Goal: Task Accomplishment & Management: Manage account settings

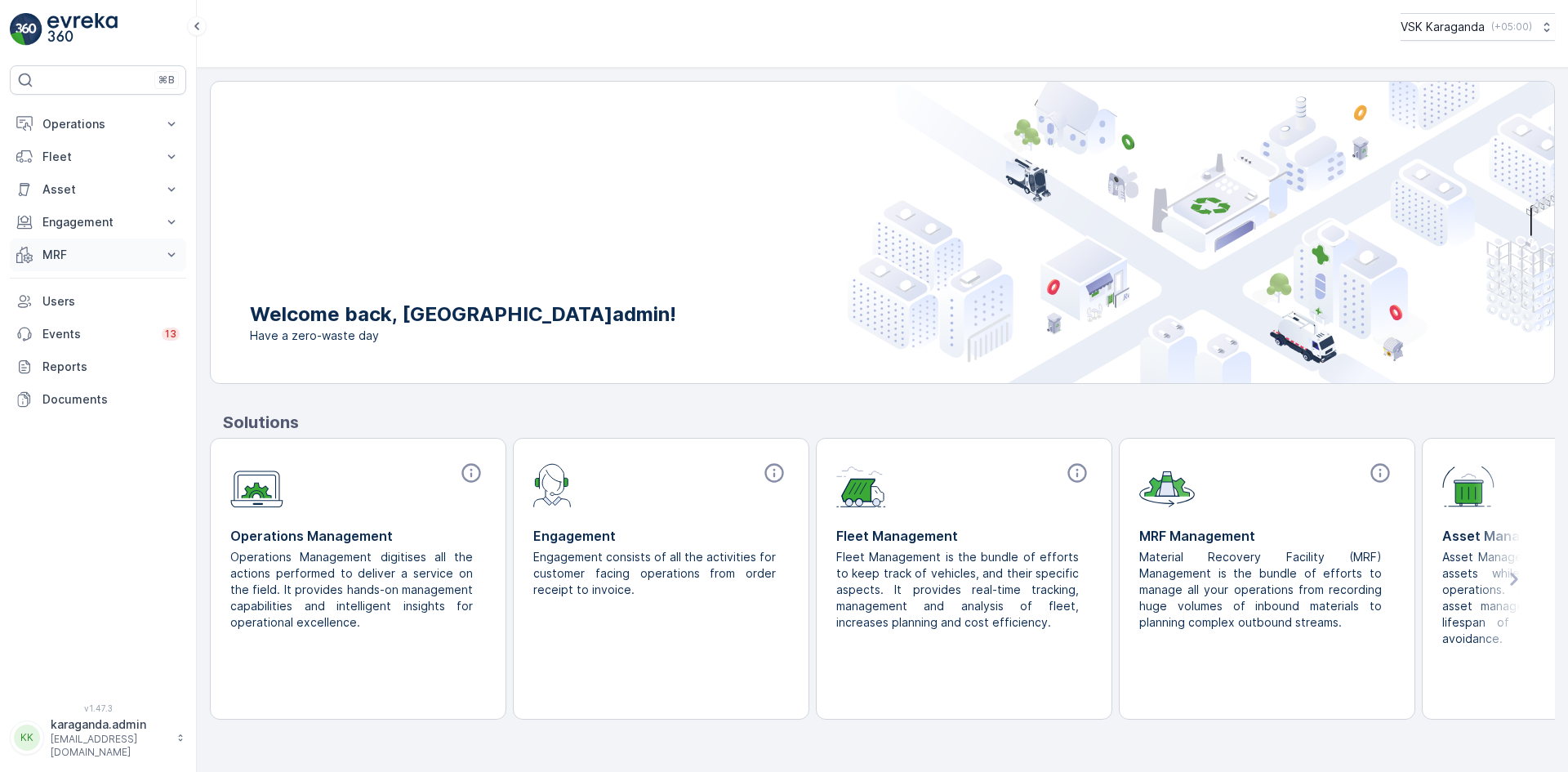
drag, startPoint x: 47, startPoint y: 245, endPoint x: 47, endPoint y: 254, distance: 9.0
click at [47, 248] on button "MRF" at bounding box center [98, 254] width 177 height 33
click at [54, 278] on p "Входящий & Исходящий" at bounding box center [110, 283] width 138 height 17
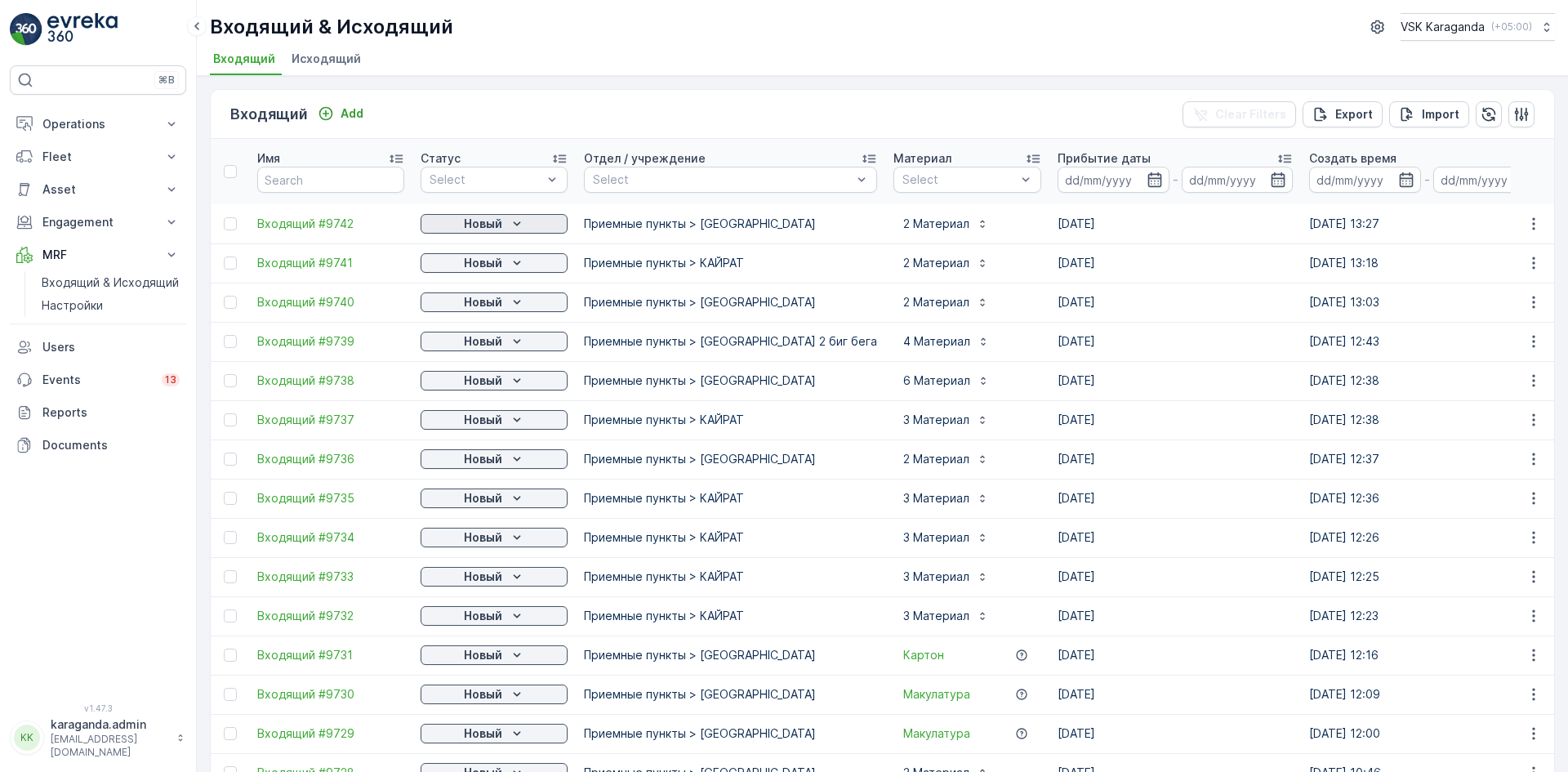
click at [514, 223] on icon "Новый" at bounding box center [516, 223] width 8 height 4
click at [468, 268] on span "подтвердить" at bounding box center [468, 271] width 75 height 17
click at [488, 264] on p "Новый" at bounding box center [483, 263] width 38 height 17
click at [477, 308] on span "подтвердить" at bounding box center [468, 310] width 75 height 17
click at [490, 307] on p "Новый" at bounding box center [483, 303] width 38 height 17
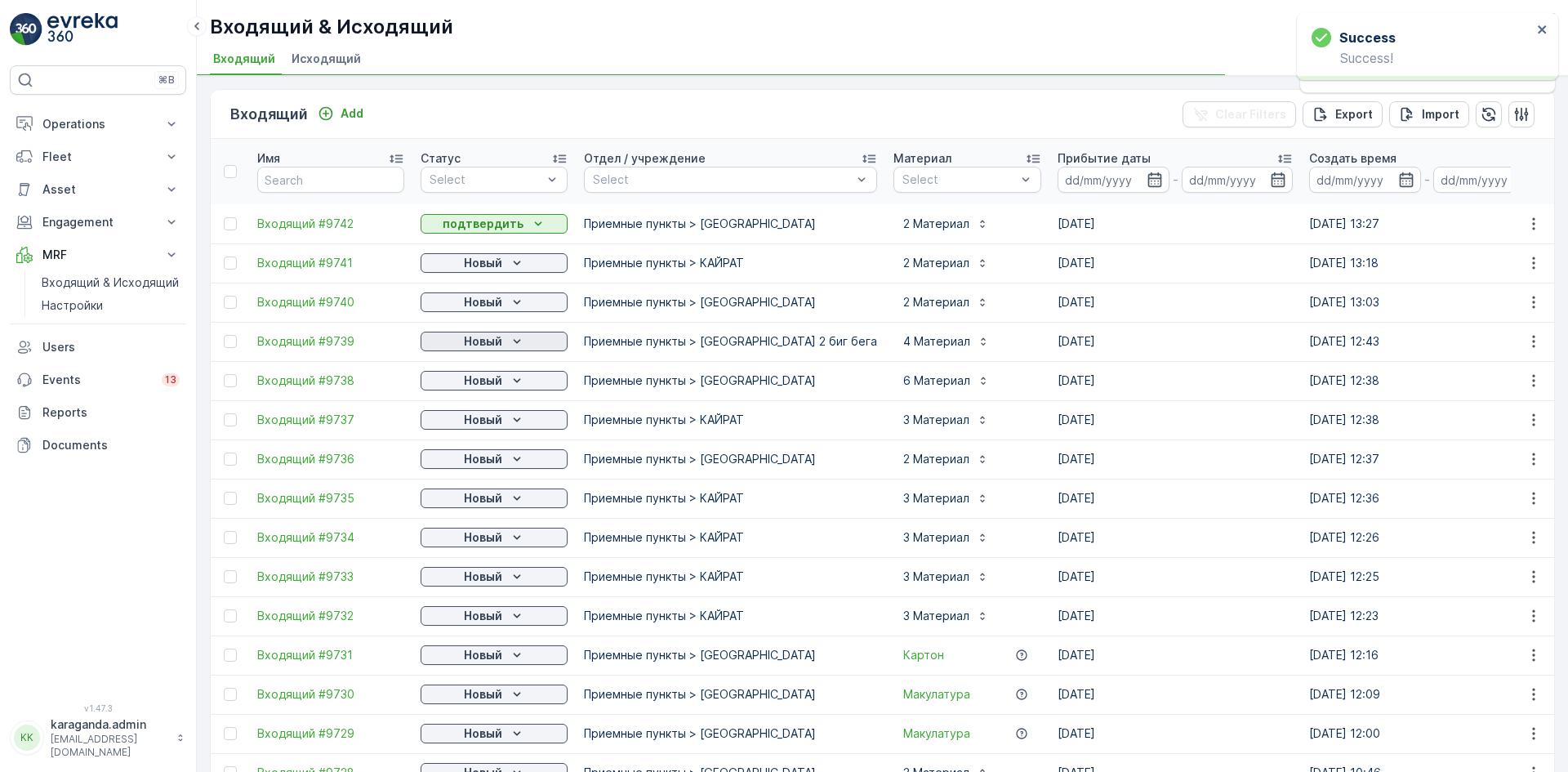
click at [473, 347] on p "Новый" at bounding box center [483, 342] width 38 height 17
click at [467, 387] on span "подтвердить" at bounding box center [468, 389] width 75 height 17
click at [505, 306] on div "Новый" at bounding box center [493, 303] width 134 height 17
click at [492, 348] on span "подтвердить" at bounding box center [468, 349] width 75 height 17
click at [522, 416] on icon "Новый" at bounding box center [517, 420] width 17 height 17
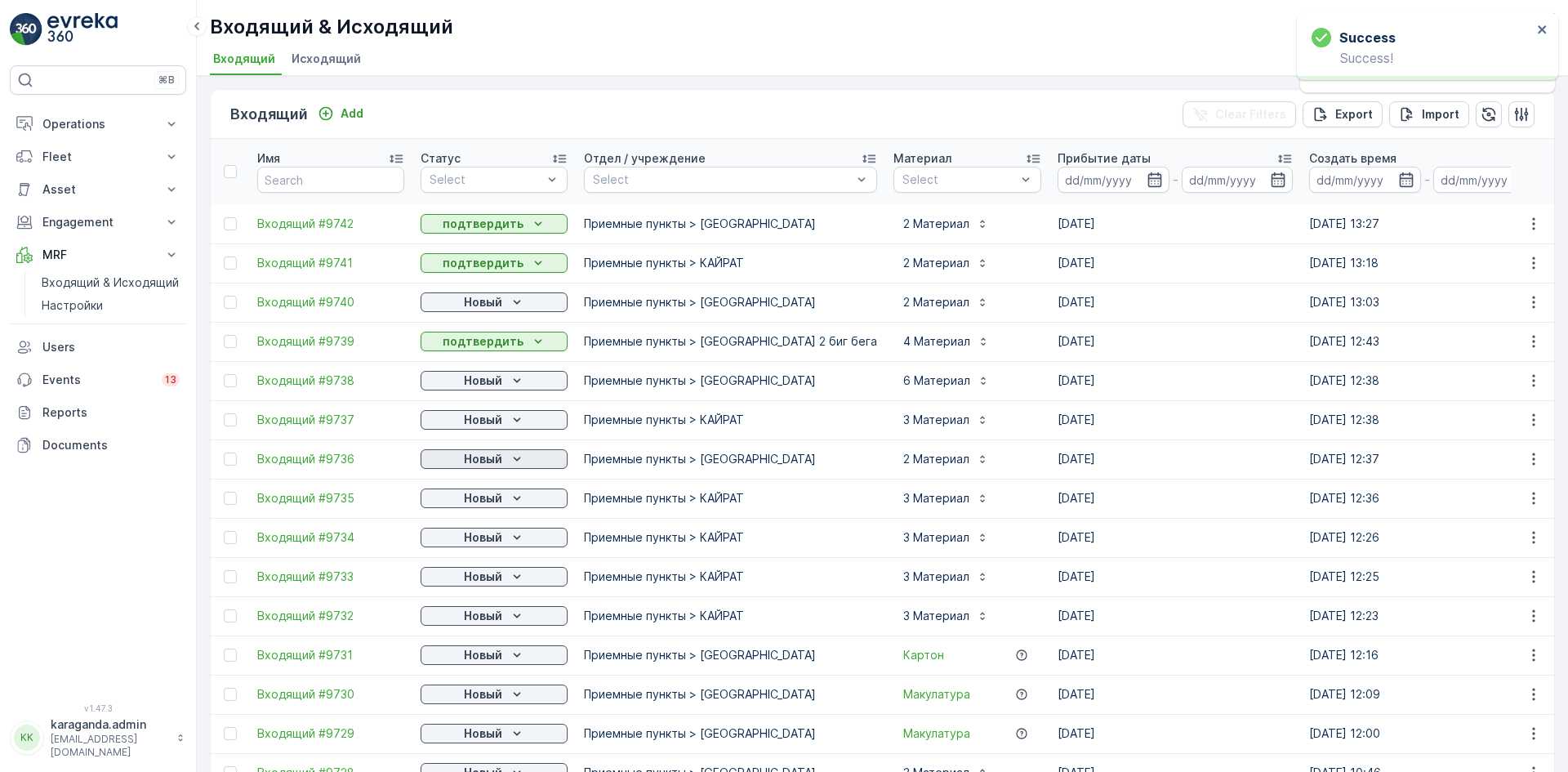
click at [498, 460] on p "Новый" at bounding box center [483, 459] width 38 height 17
click at [445, 504] on span "подтвердить" at bounding box center [468, 507] width 75 height 17
click at [513, 379] on icon "Новый" at bounding box center [517, 381] width 17 height 17
click at [473, 425] on span "подтвердить" at bounding box center [468, 428] width 75 height 17
click at [499, 416] on p "Новый" at bounding box center [483, 420] width 38 height 17
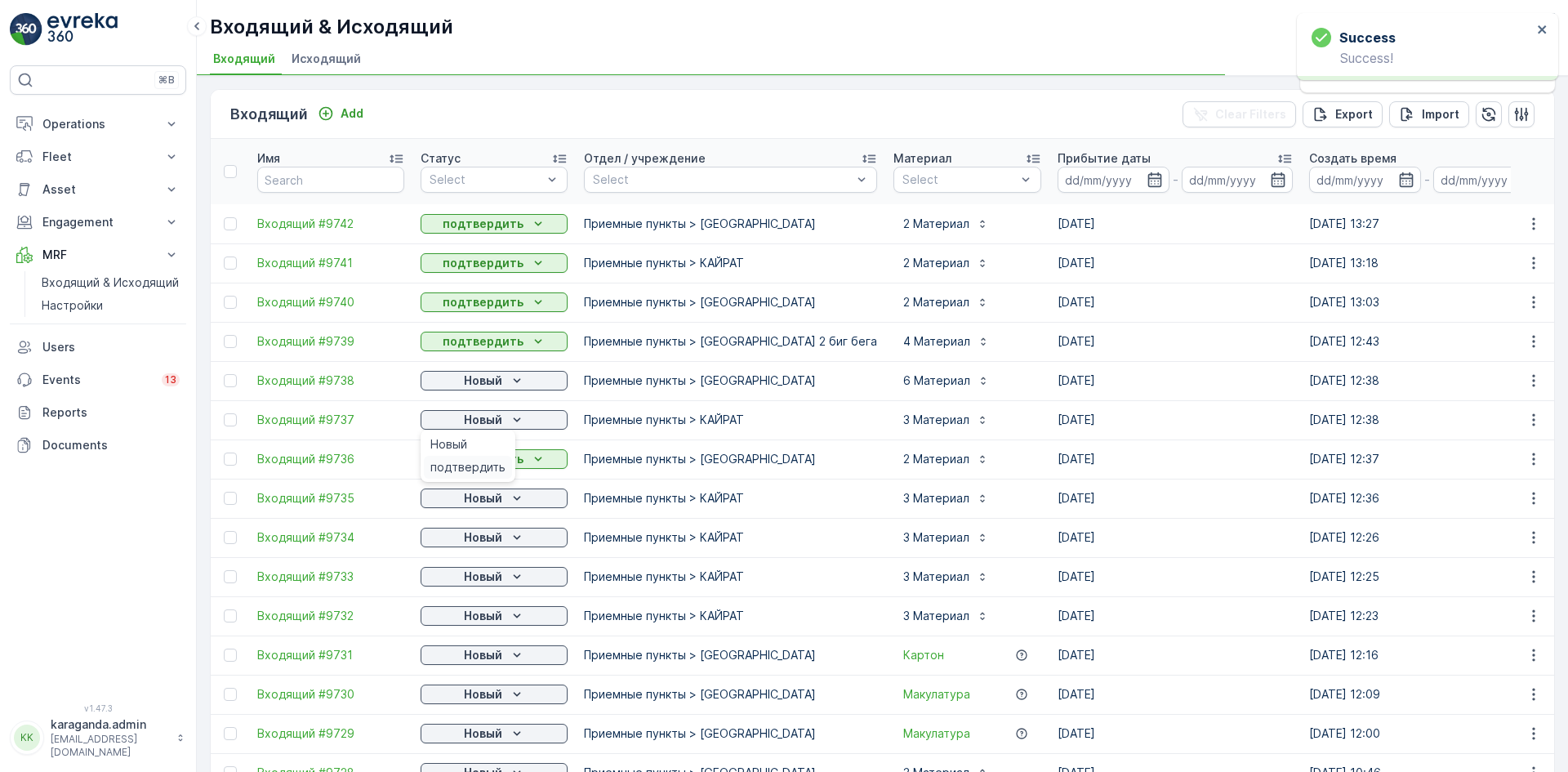
click at [481, 468] on span "подтвердить" at bounding box center [468, 468] width 75 height 17
click at [495, 494] on p "Новый" at bounding box center [483, 499] width 38 height 17
drag, startPoint x: 478, startPoint y: 543, endPoint x: 467, endPoint y: 551, distance: 13.6
click at [478, 544] on span "подтвердить" at bounding box center [468, 546] width 75 height 17
click at [493, 538] on p "Новый" at bounding box center [483, 538] width 38 height 17
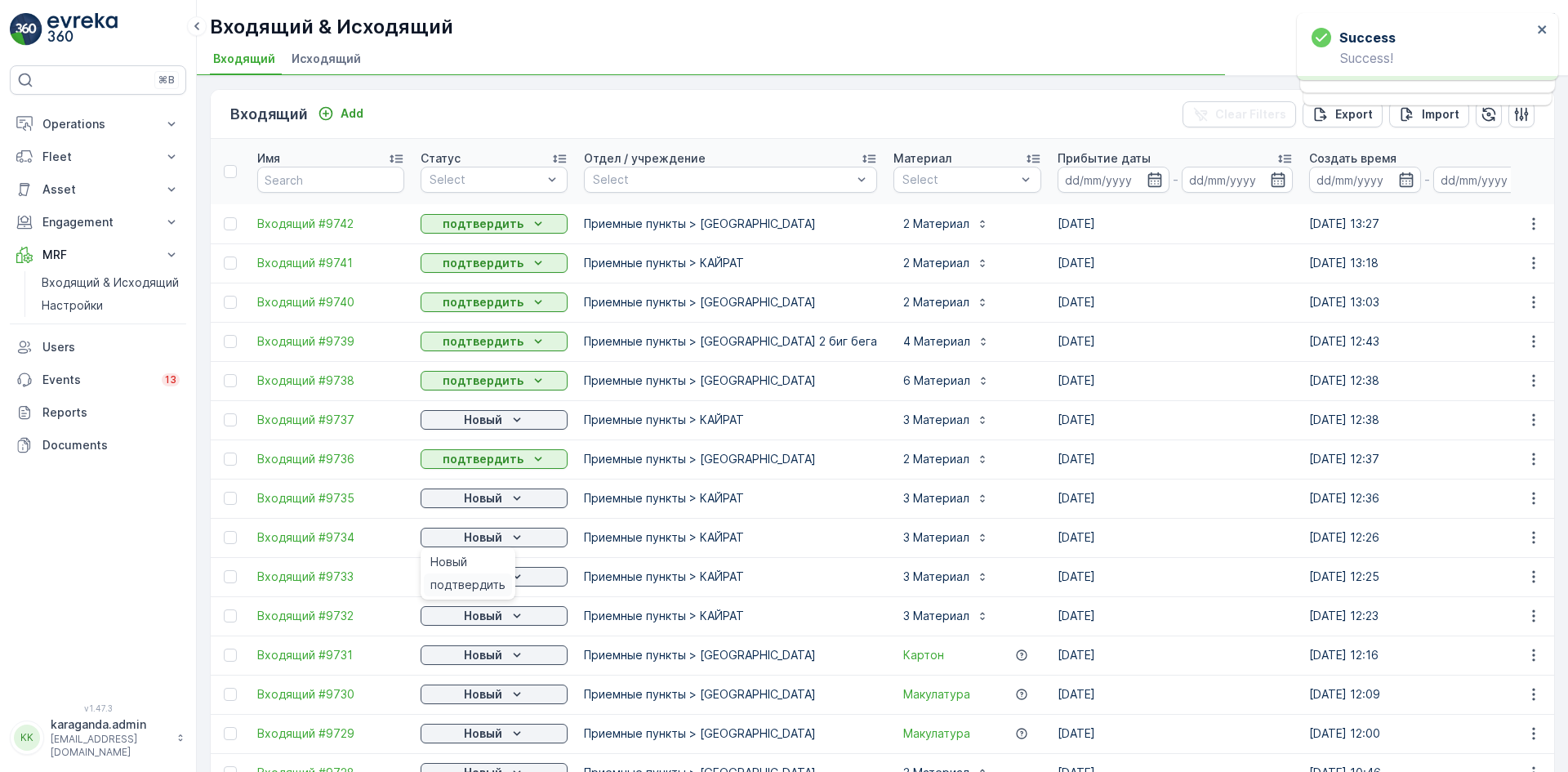
click at [474, 582] on span "подтвердить" at bounding box center [468, 585] width 75 height 17
click at [490, 576] on p "Новый" at bounding box center [483, 577] width 38 height 17
click at [493, 622] on p "Новый" at bounding box center [483, 616] width 38 height 17
click at [477, 657] on span "подтвердить" at bounding box center [468, 664] width 75 height 17
click at [491, 659] on p "Новый" at bounding box center [483, 655] width 38 height 17
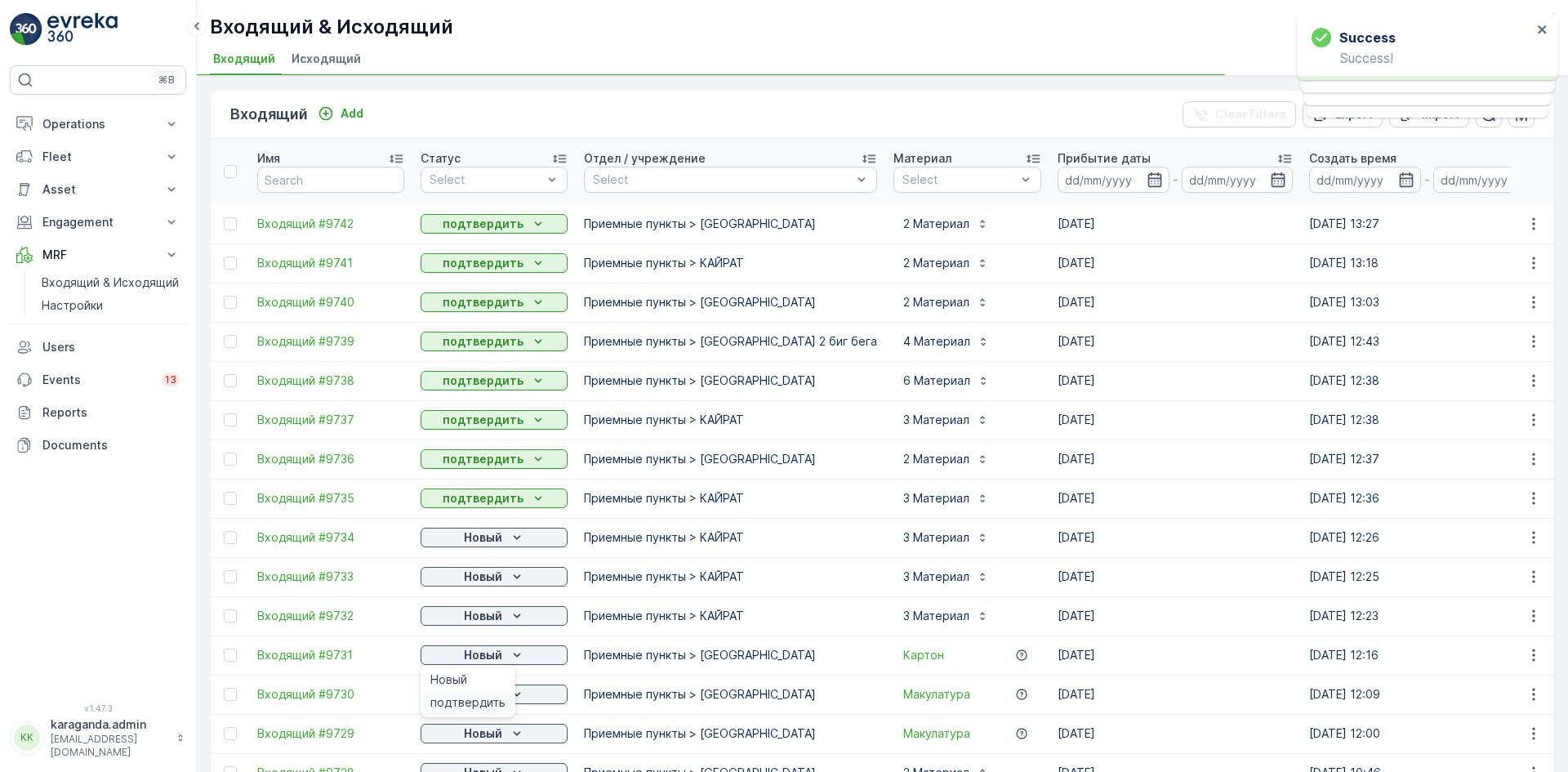
click at [471, 703] on span "подтвердить" at bounding box center [468, 703] width 75 height 17
click at [508, 698] on icon "Новый" at bounding box center [517, 694] width 17 height 17
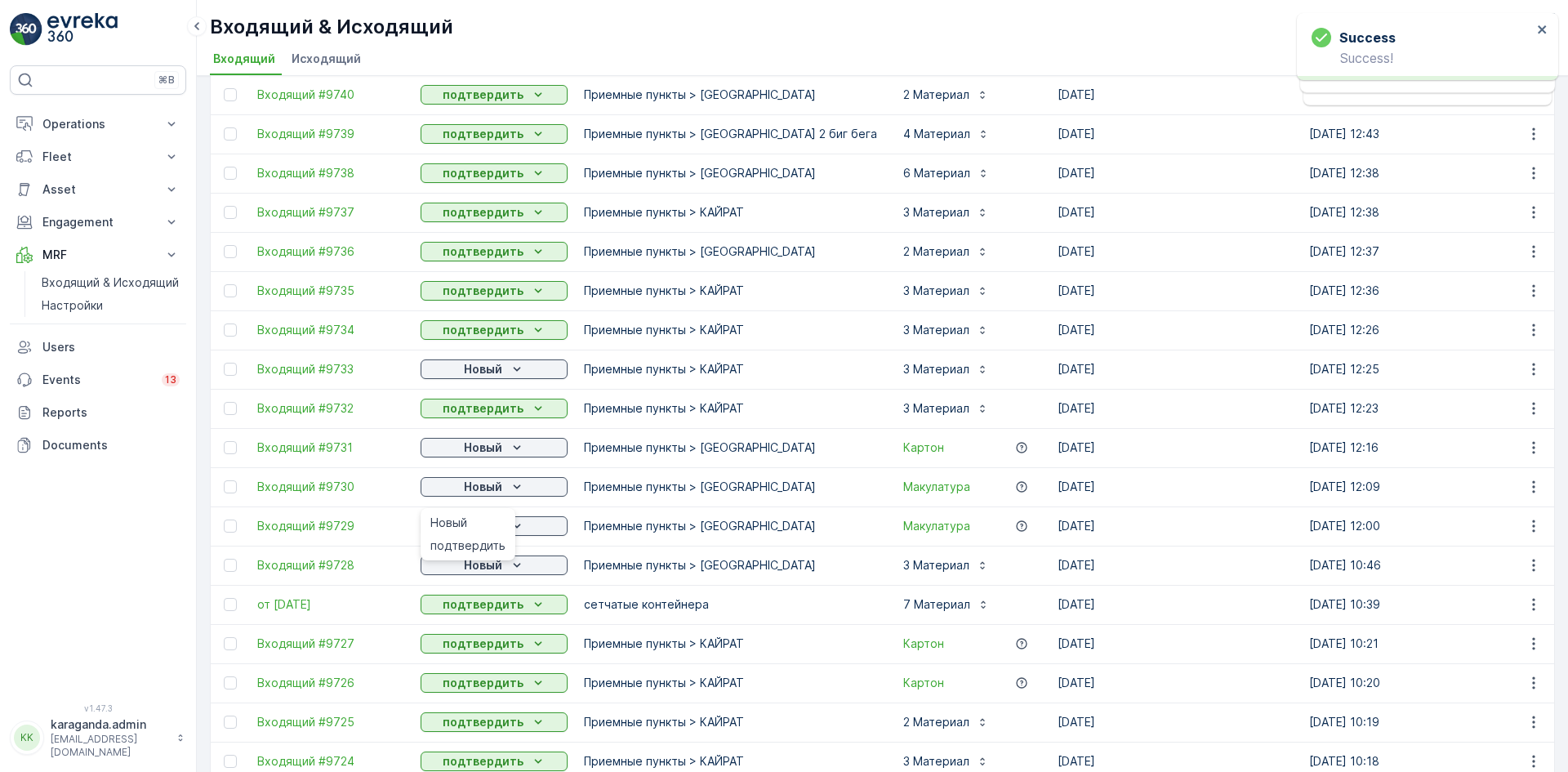
scroll to position [245, 0]
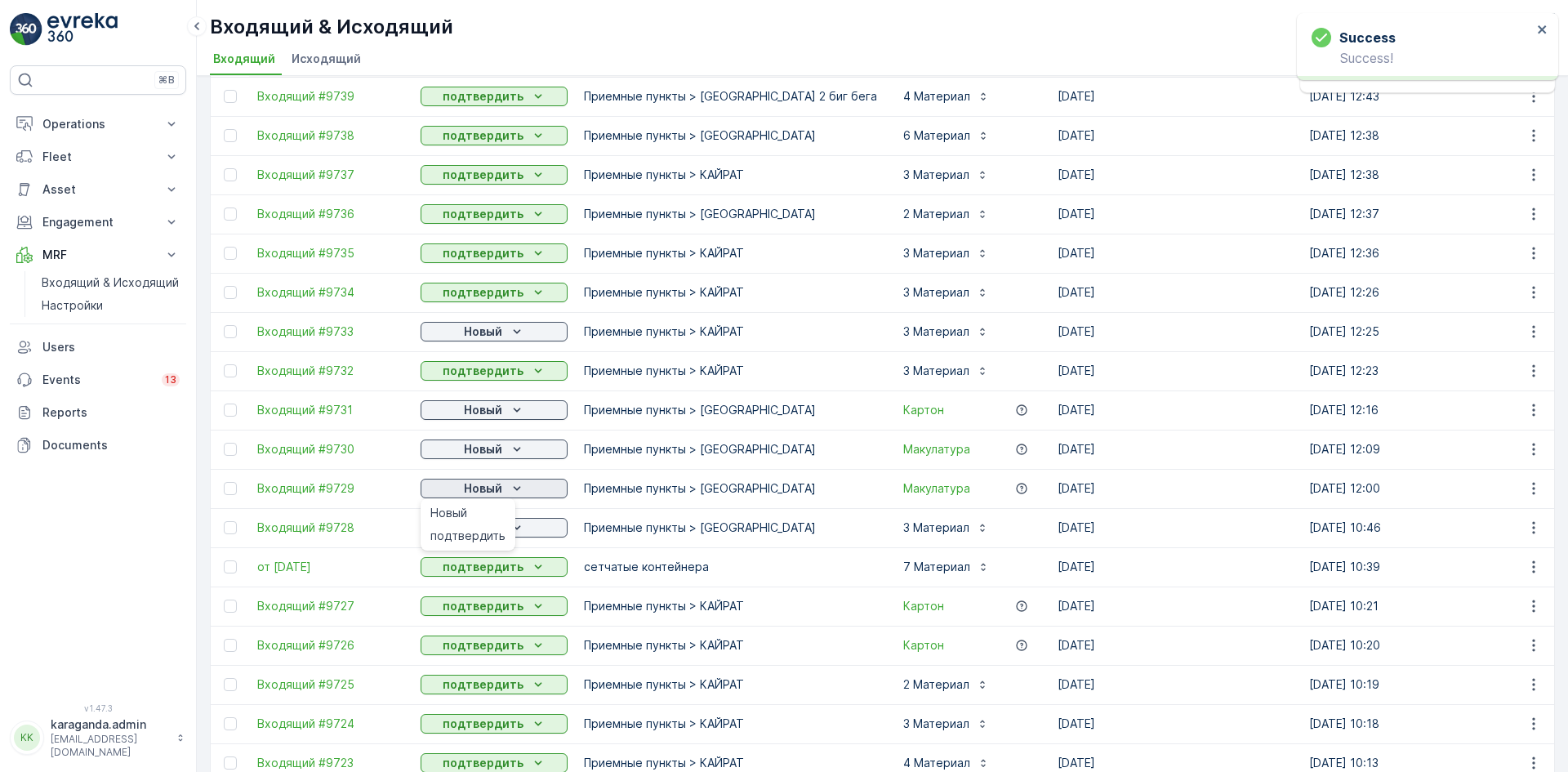
click at [509, 490] on icon "Новый" at bounding box center [517, 489] width 17 height 17
click at [515, 487] on icon "Новый" at bounding box center [517, 489] width 17 height 17
click at [484, 533] on span "подтвердить" at bounding box center [468, 536] width 75 height 17
click at [506, 524] on div "Новый" at bounding box center [493, 528] width 134 height 17
click at [479, 569] on span "подтвердить" at bounding box center [468, 575] width 75 height 17
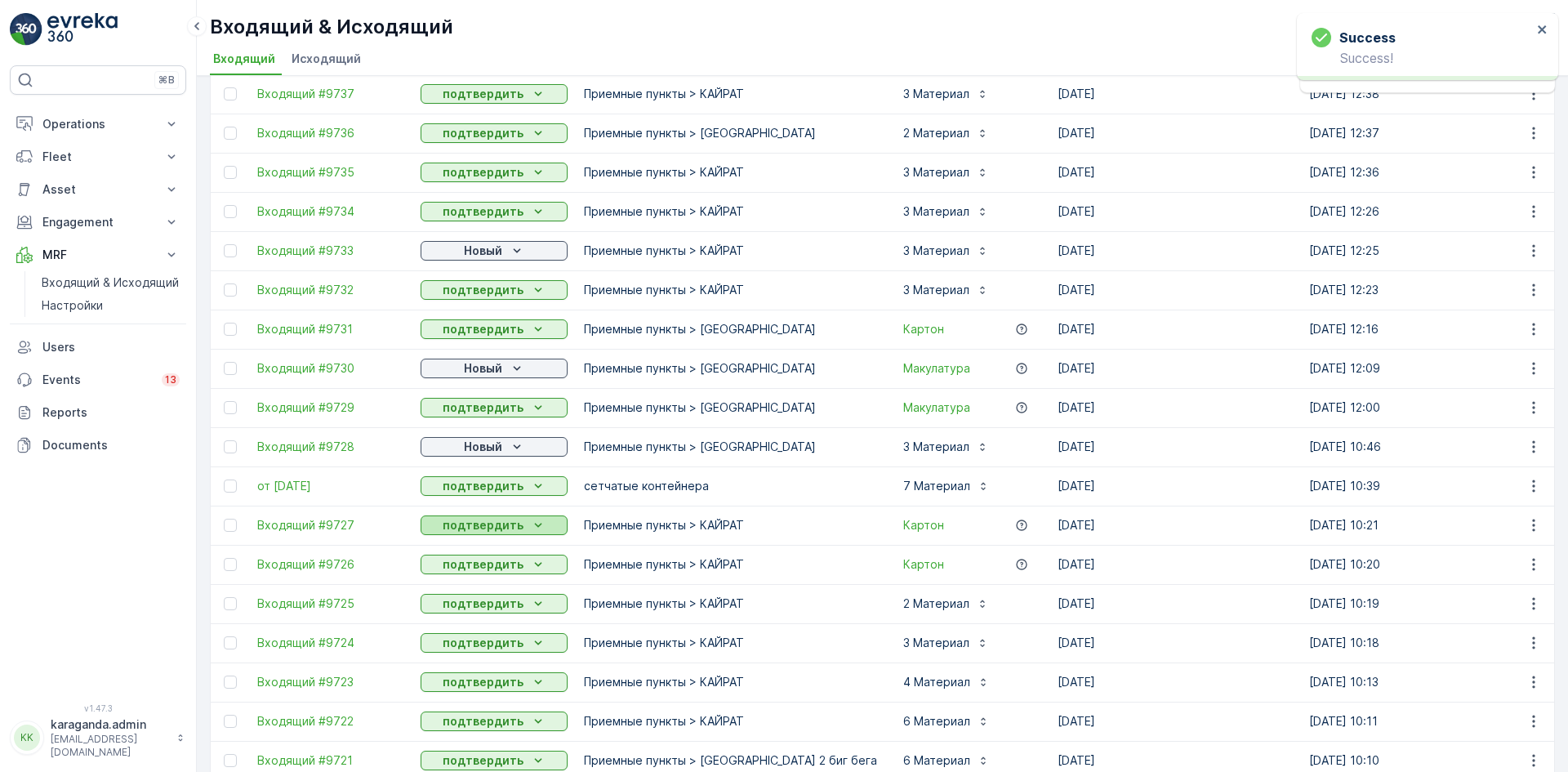
scroll to position [327, 0]
click at [509, 244] on icon "Новый" at bounding box center [517, 250] width 17 height 17
click at [493, 294] on span "подтвердить" at bounding box center [468, 298] width 75 height 17
click at [489, 365] on p "Новый" at bounding box center [483, 368] width 38 height 17
click at [466, 420] on span "подтвердить" at bounding box center [468, 415] width 75 height 17
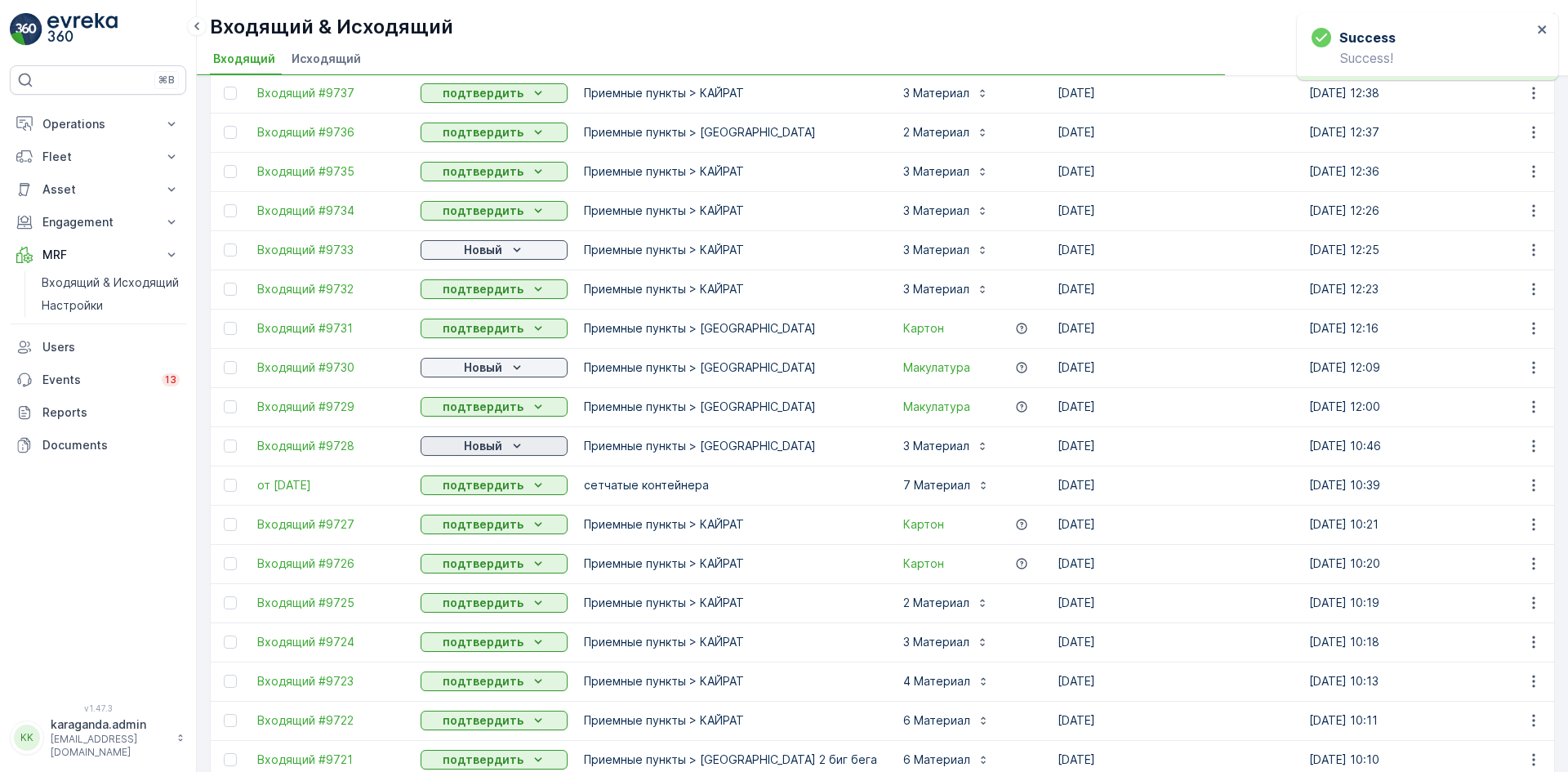
click at [464, 443] on p "Новый" at bounding box center [483, 446] width 38 height 17
click at [448, 498] on span "подтвердить" at bounding box center [468, 494] width 75 height 17
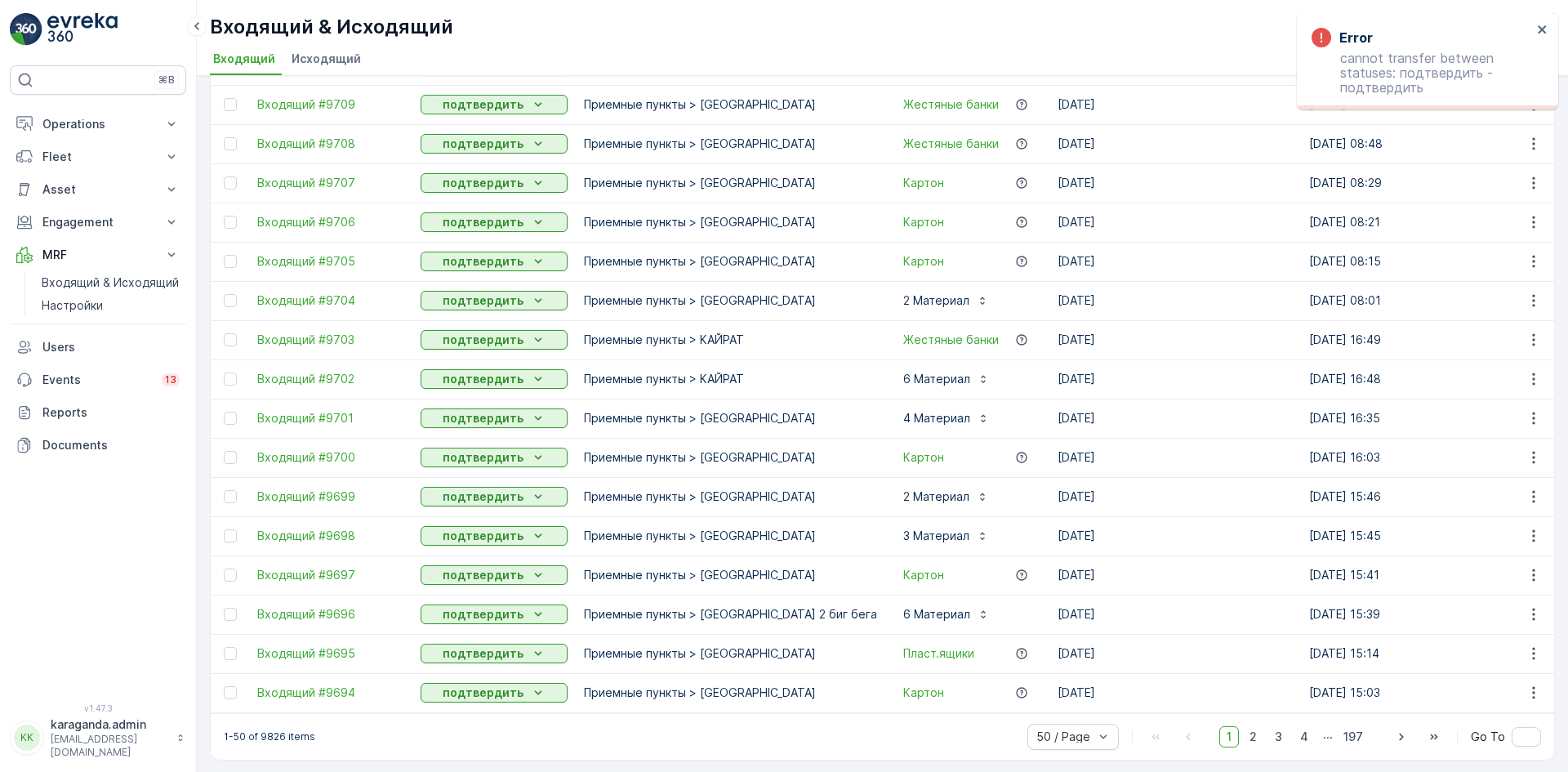
scroll to position [1461, 0]
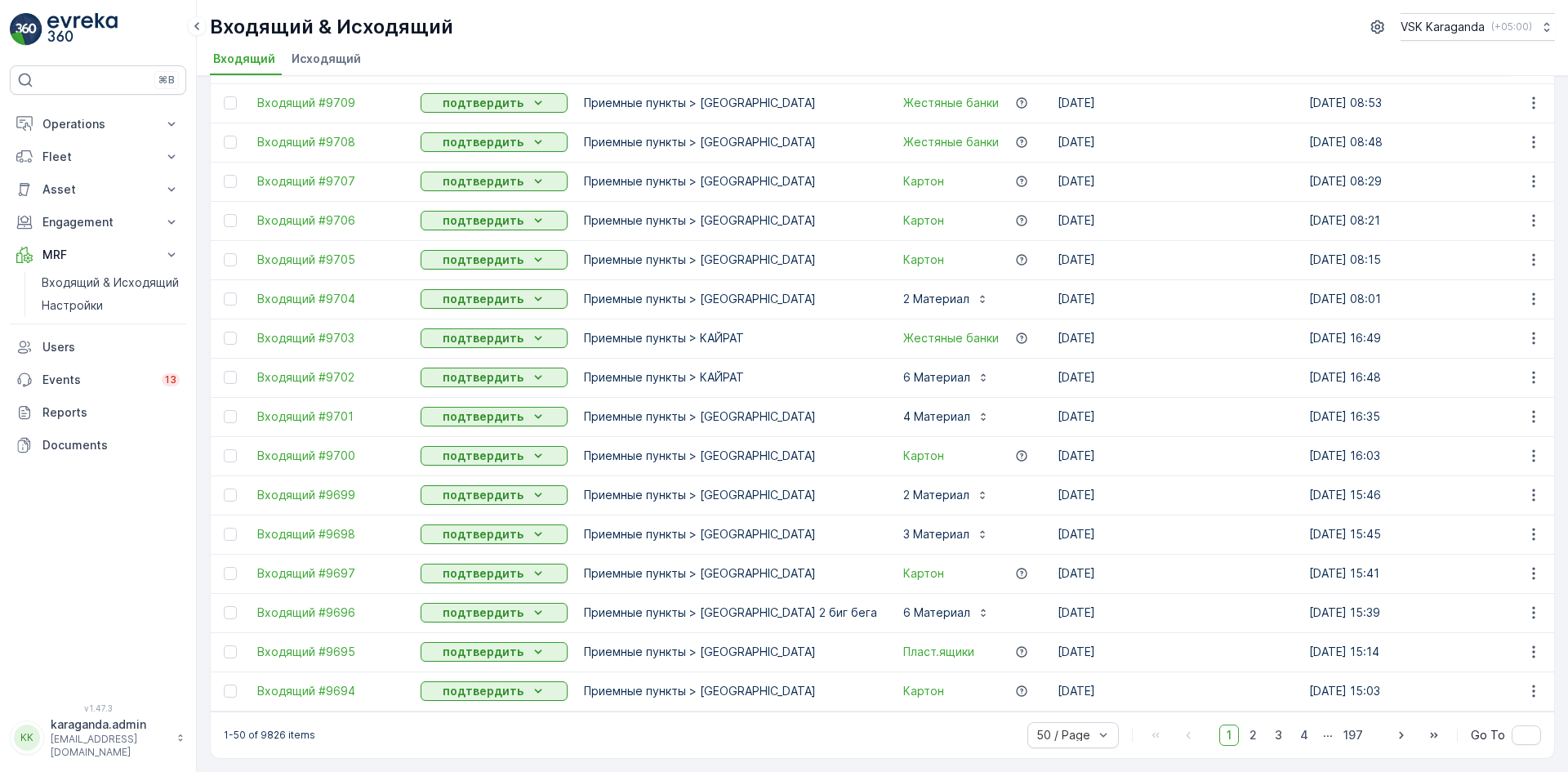
drag, startPoint x: 83, startPoint y: 125, endPoint x: 82, endPoint y: 149, distance: 24.0
click at [83, 125] on p "Operations" at bounding box center [98, 124] width 111 height 17
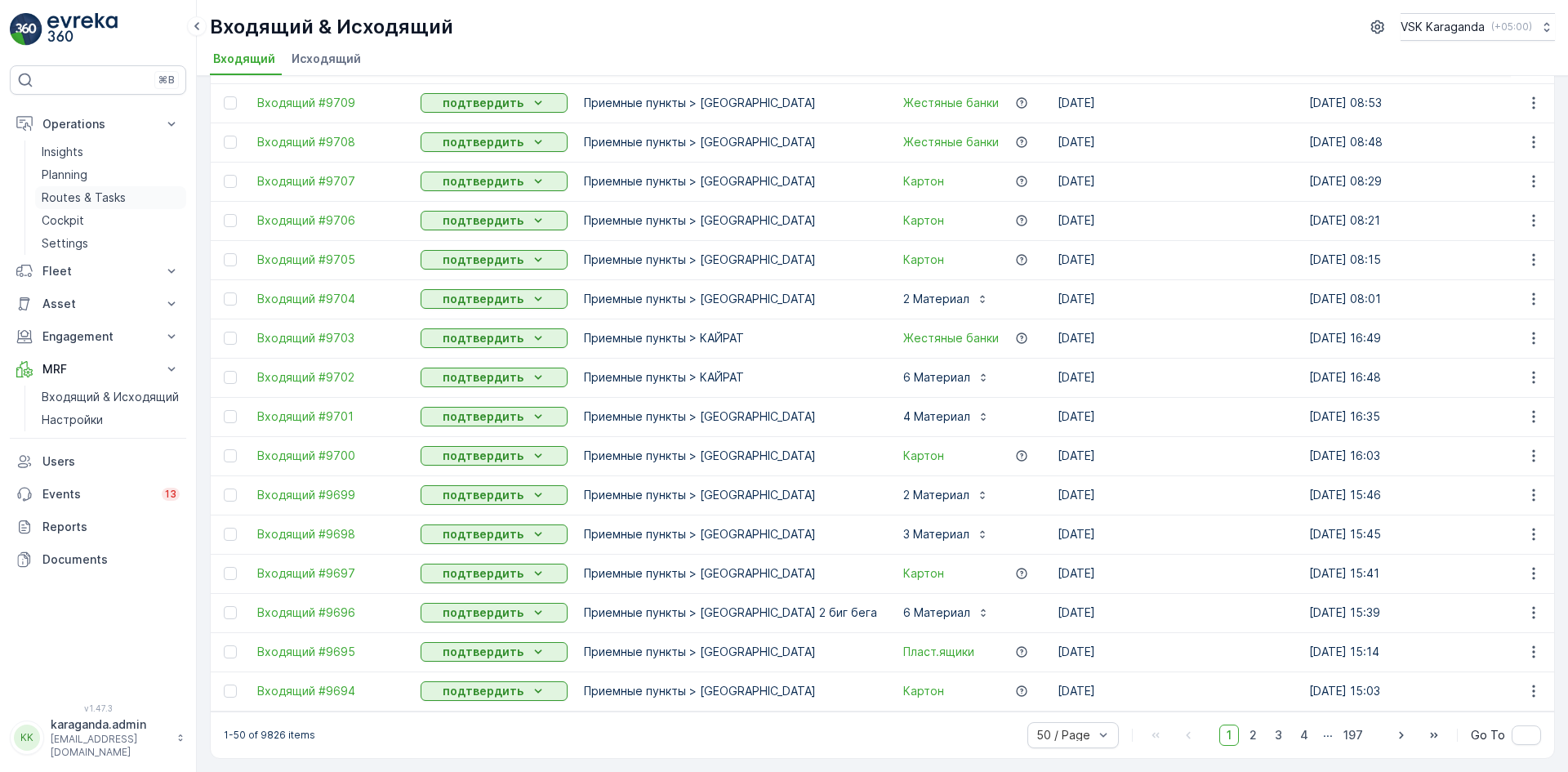
drag, startPoint x: 73, startPoint y: 190, endPoint x: 106, endPoint y: 192, distance: 33.1
click at [73, 192] on p "Routes & Tasks" at bounding box center [83, 198] width 84 height 17
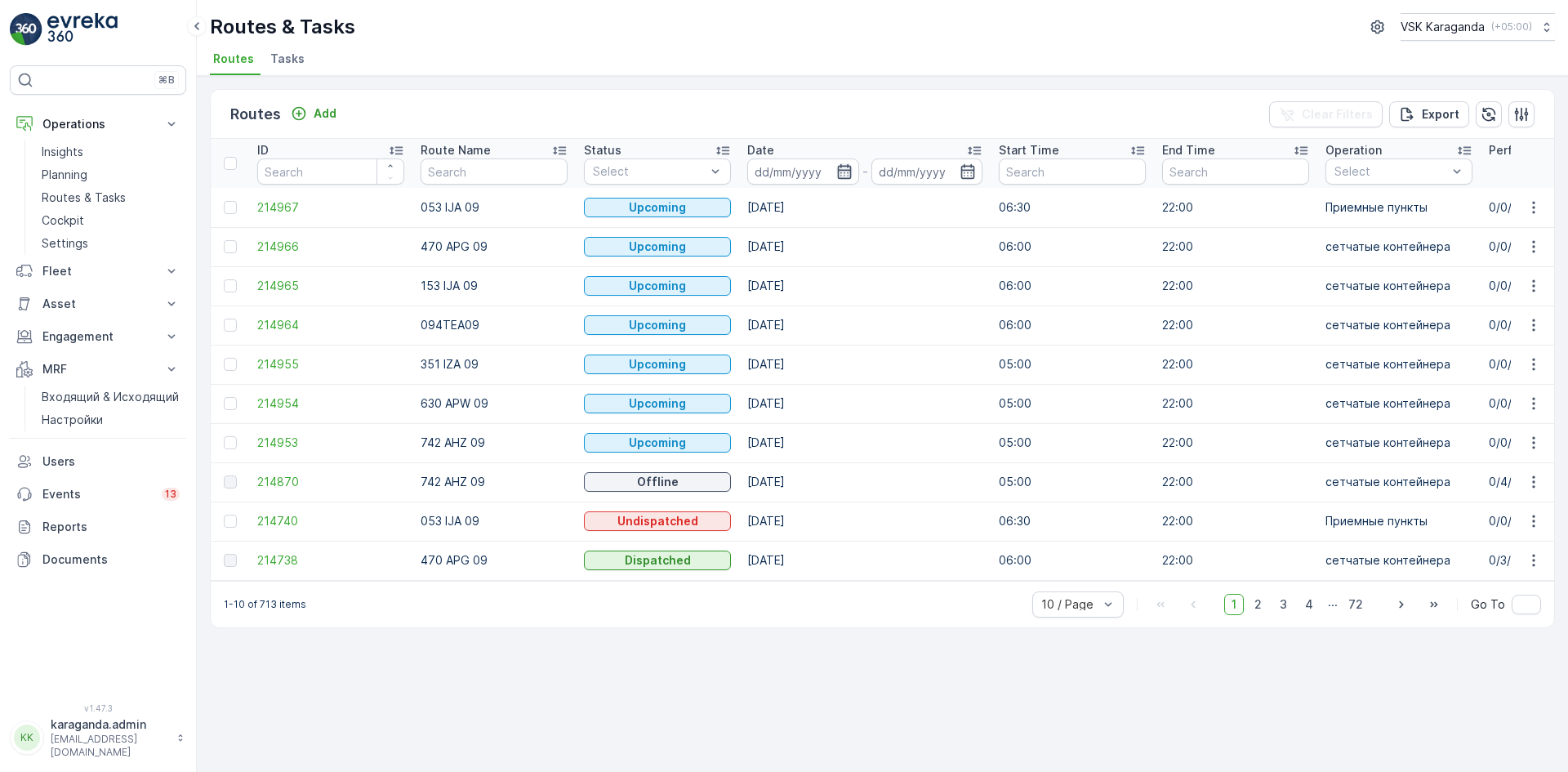
click at [847, 178] on icon "button" at bounding box center [844, 172] width 14 height 15
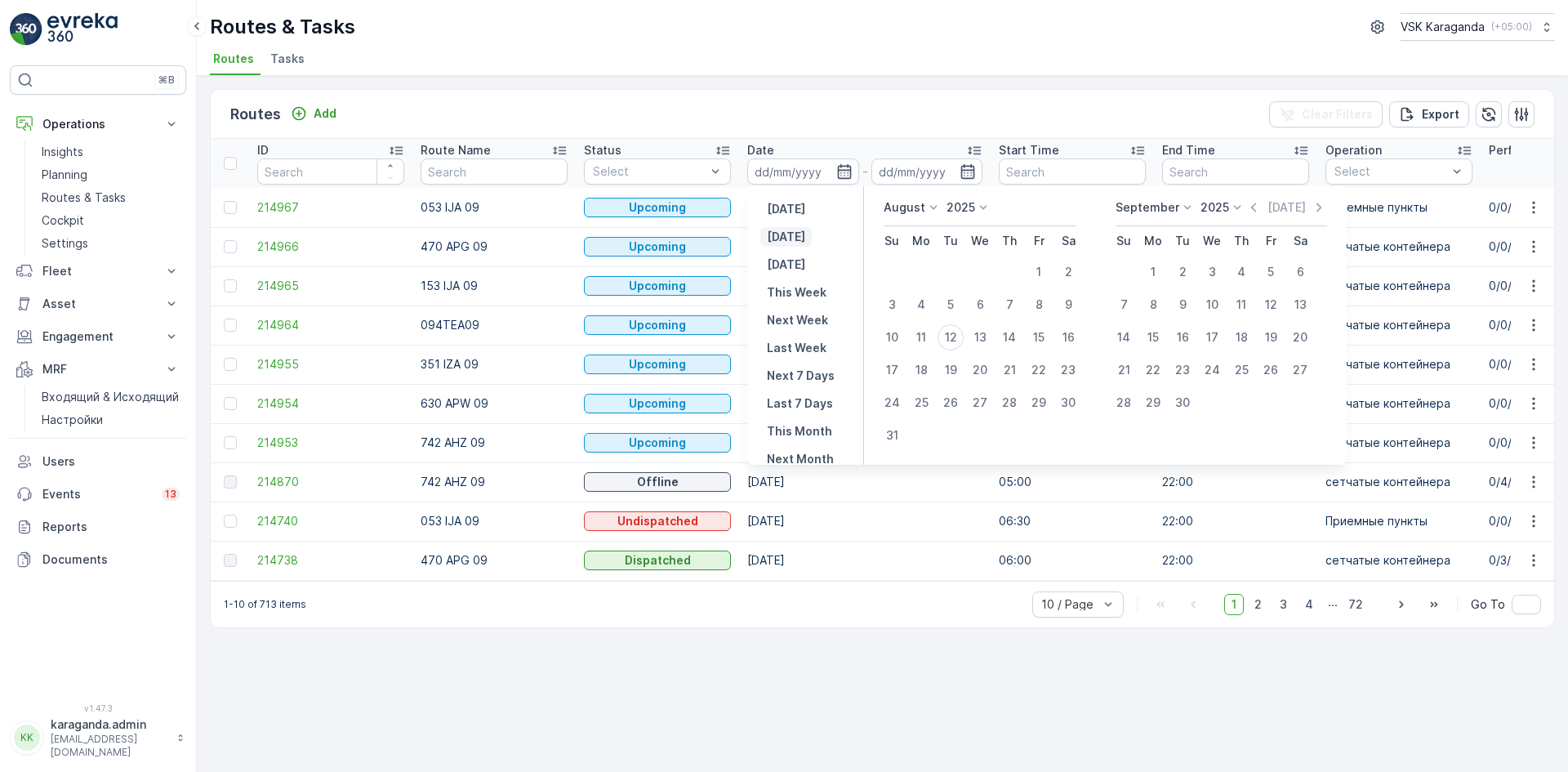
click at [787, 231] on p "[DATE]" at bounding box center [786, 237] width 38 height 17
type input "[DATE]"
